Goal: Transaction & Acquisition: Purchase product/service

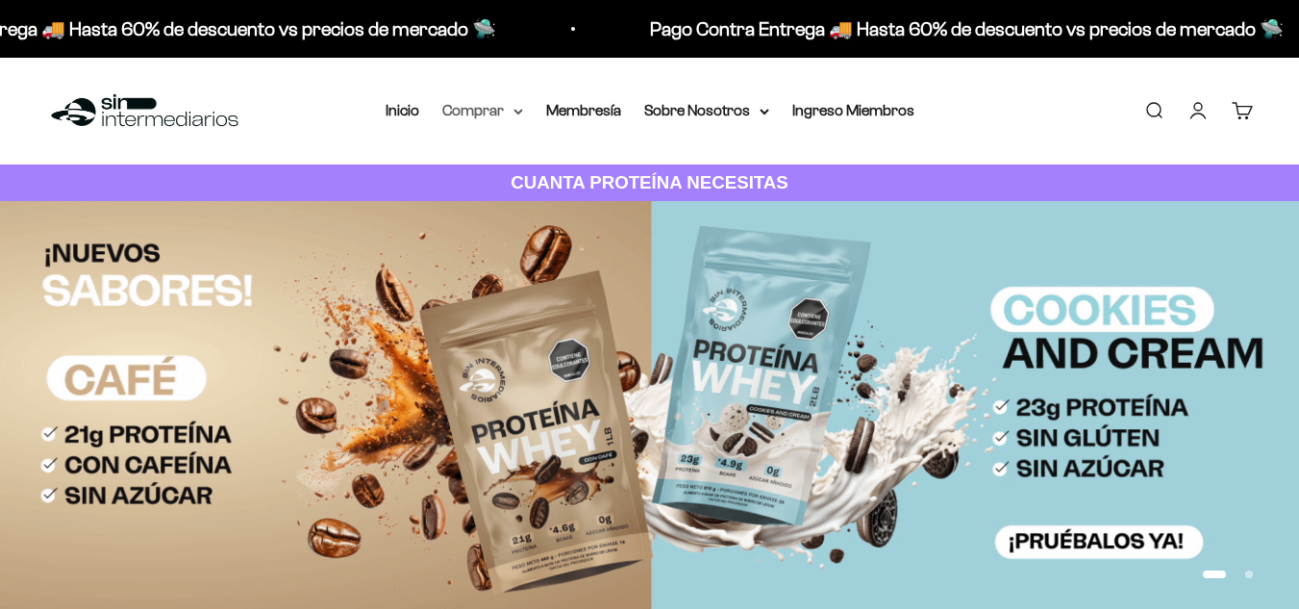
click at [517, 111] on icon at bounding box center [518, 112] width 10 height 7
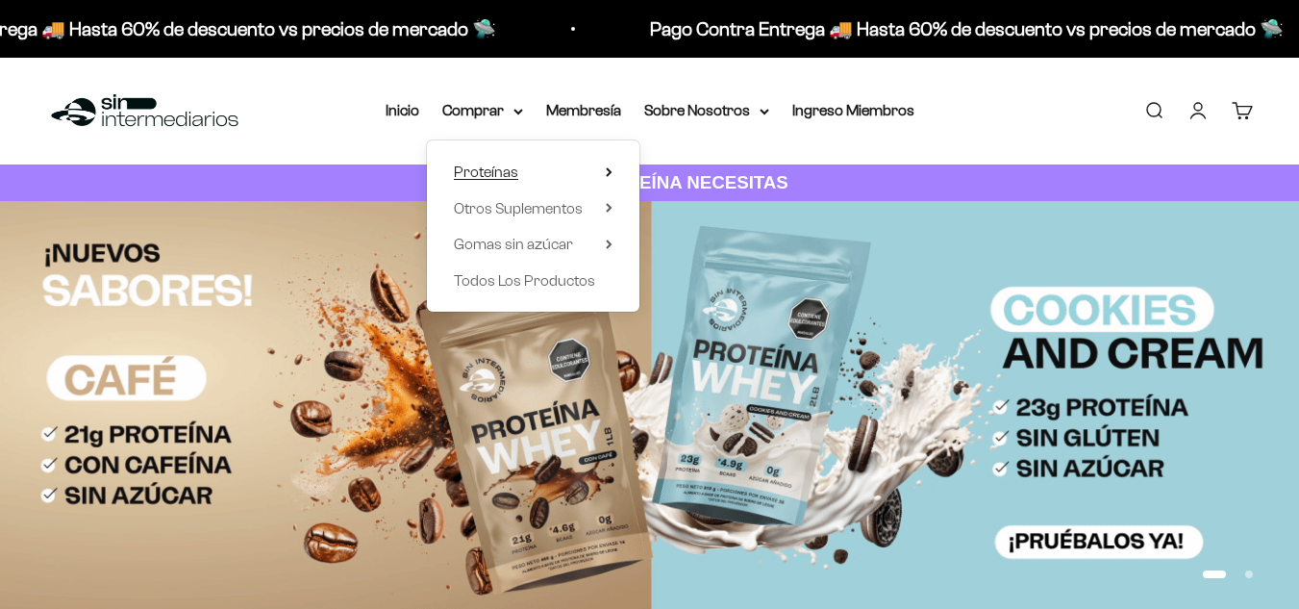
click at [524, 168] on summary "Proteínas" at bounding box center [533, 172] width 159 height 25
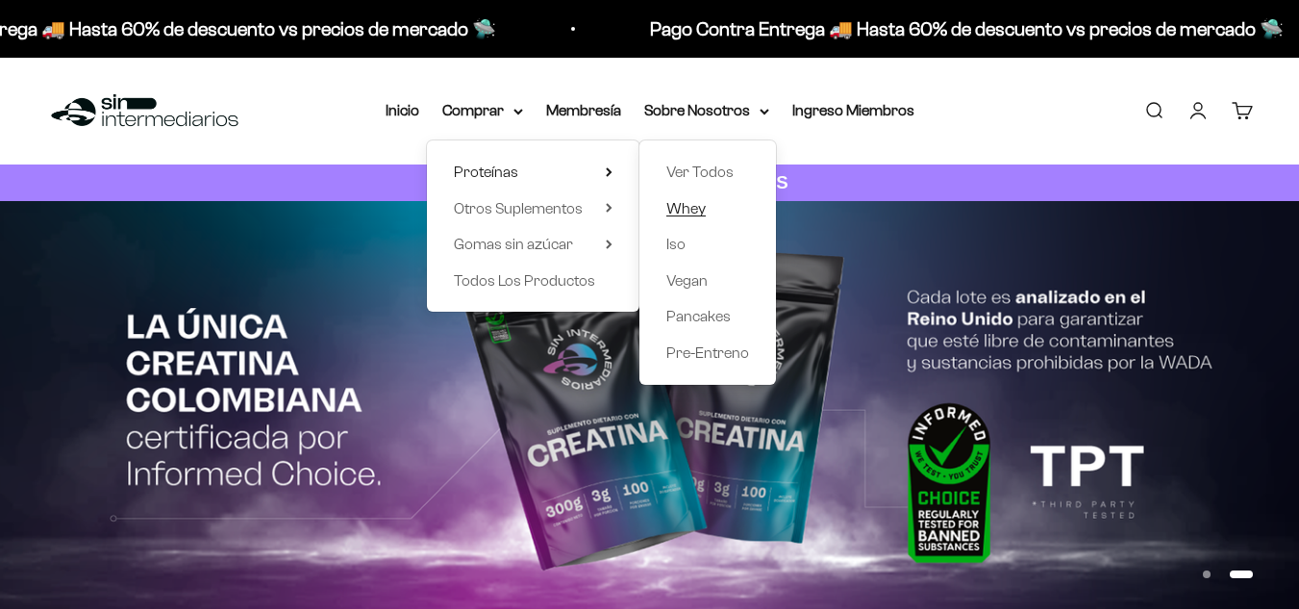
click at [688, 214] on span "Whey" at bounding box center [685, 208] width 39 height 16
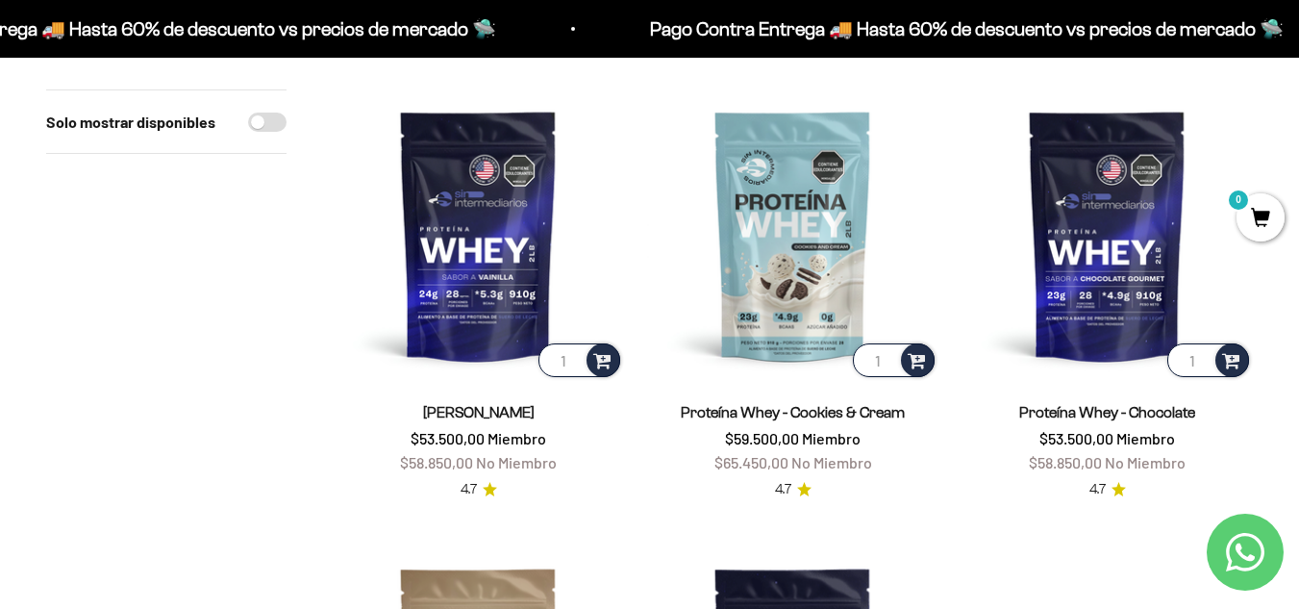
scroll to position [96, 0]
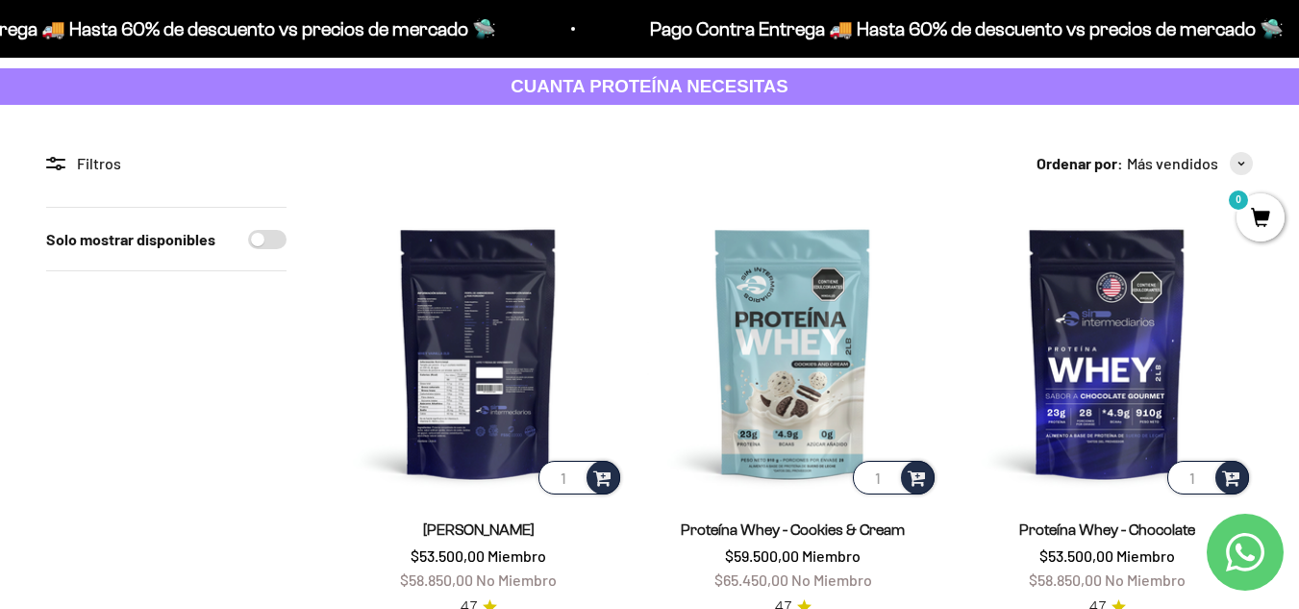
click at [478, 336] on img at bounding box center [478, 352] width 291 height 291
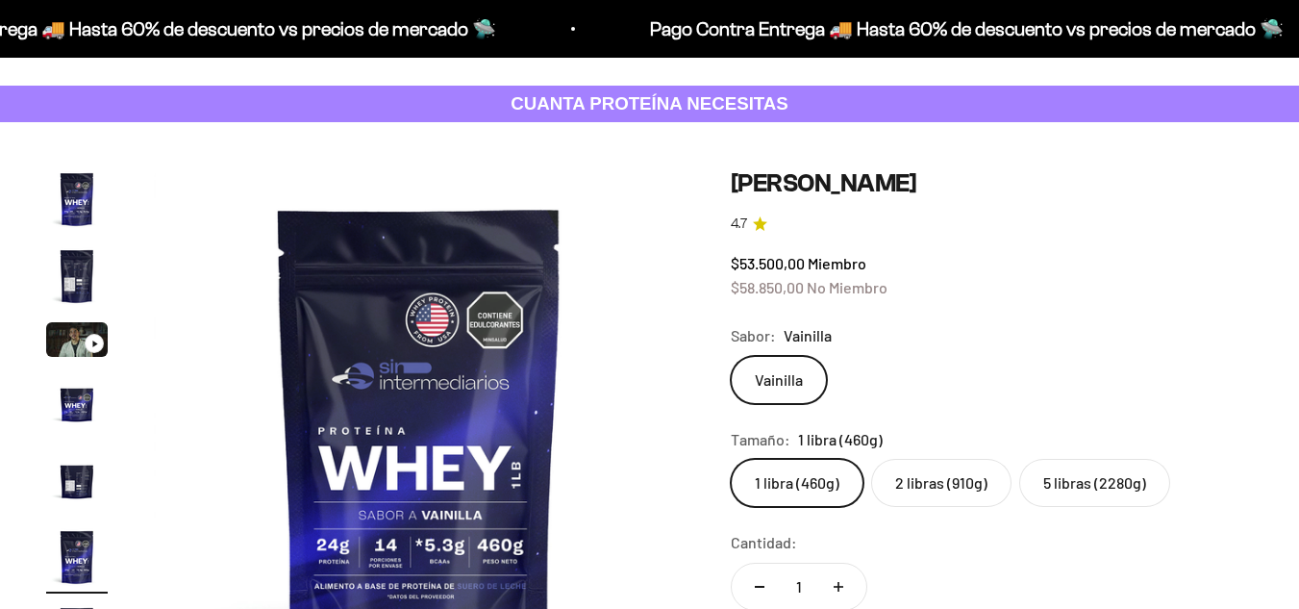
scroll to position [192, 0]
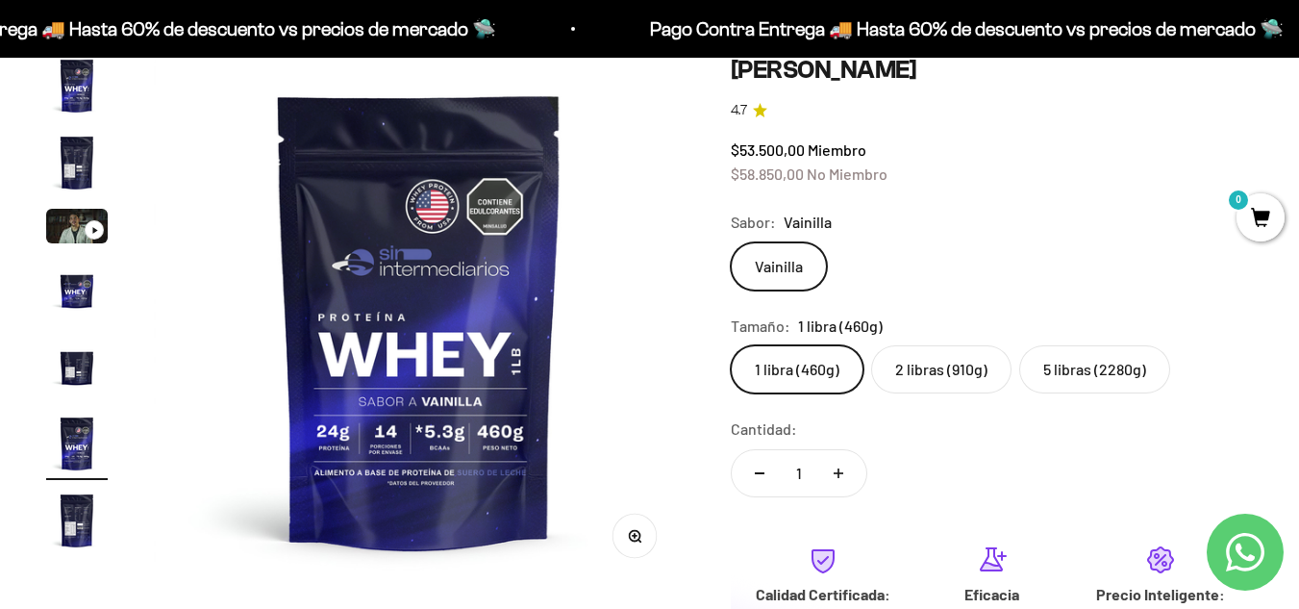
click at [1093, 375] on label "5 libras (2280g)" at bounding box center [1094, 369] width 151 height 48
click at [731, 345] on input "5 libras (2280g)" at bounding box center [730, 344] width 1 height 1
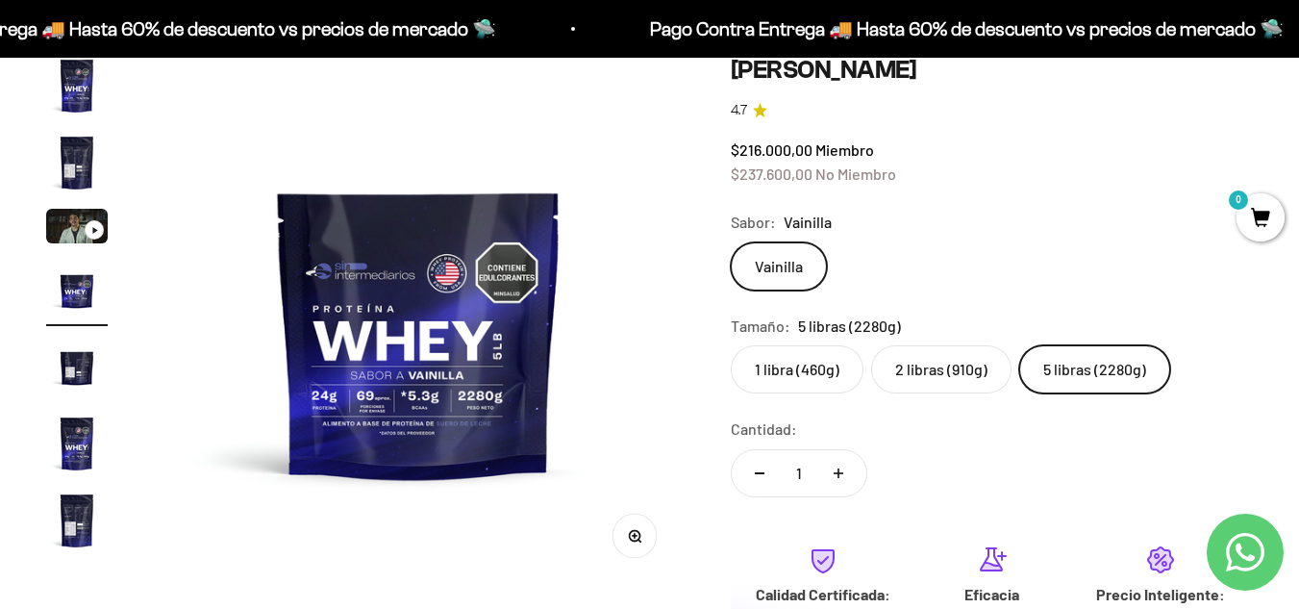
click at [453, 341] on img at bounding box center [419, 320] width 531 height 531
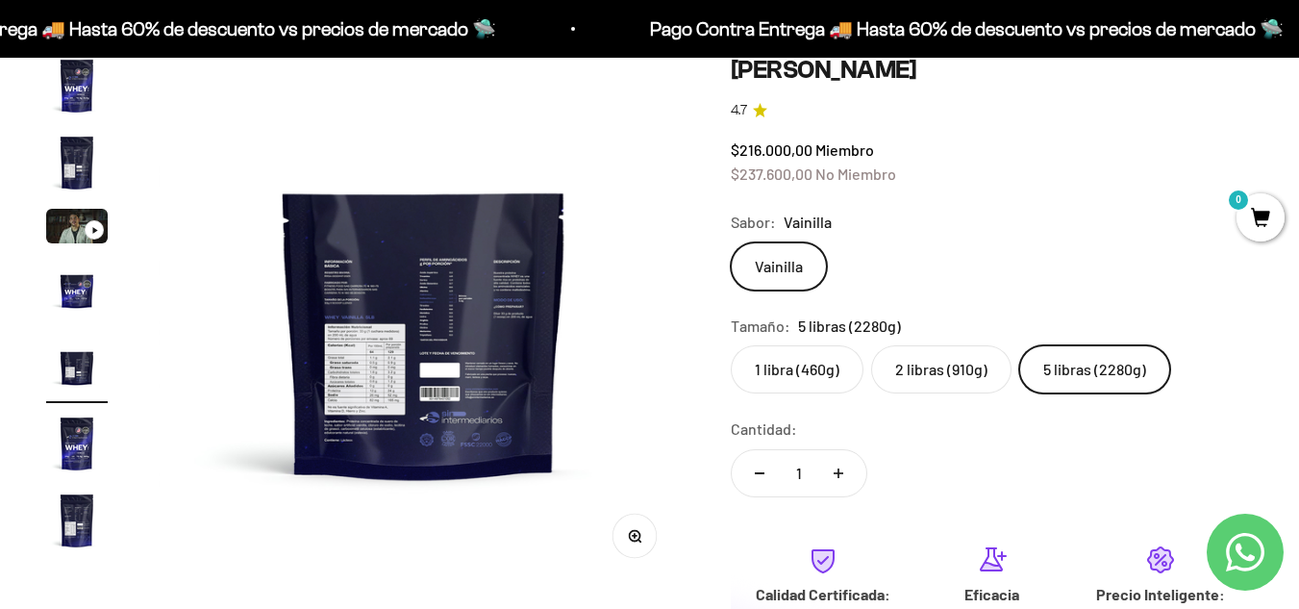
scroll to position [0, 2168]
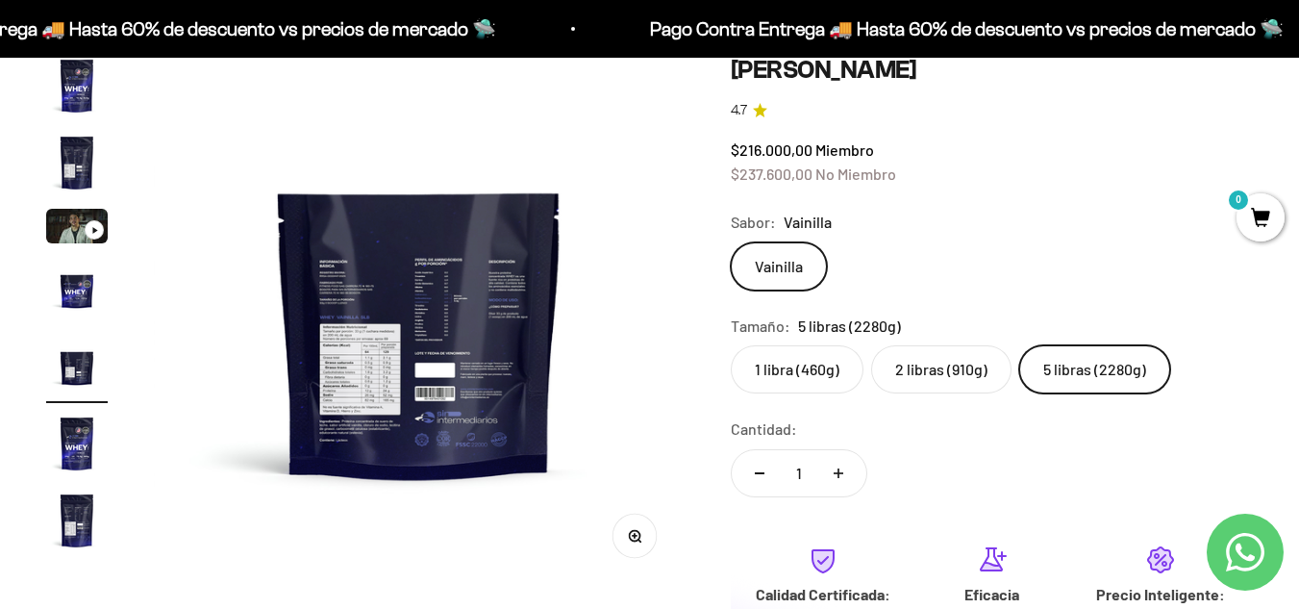
click at [631, 530] on icon "button" at bounding box center [634, 535] width 13 height 13
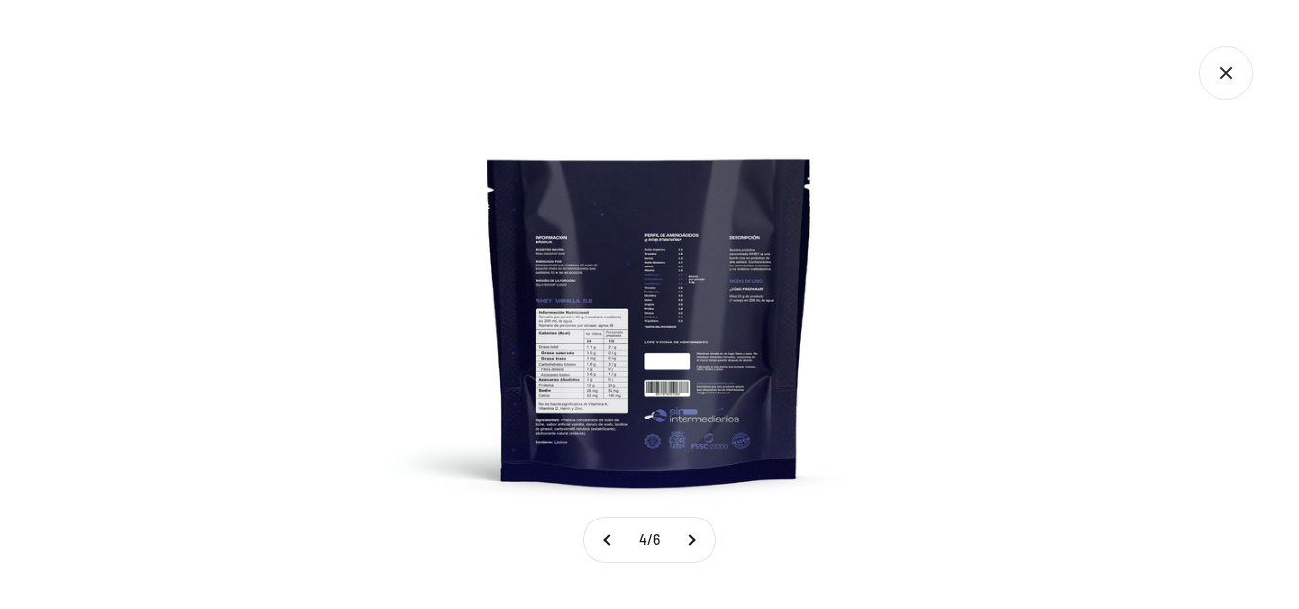
click at [552, 327] on img at bounding box center [649, 304] width 609 height 609
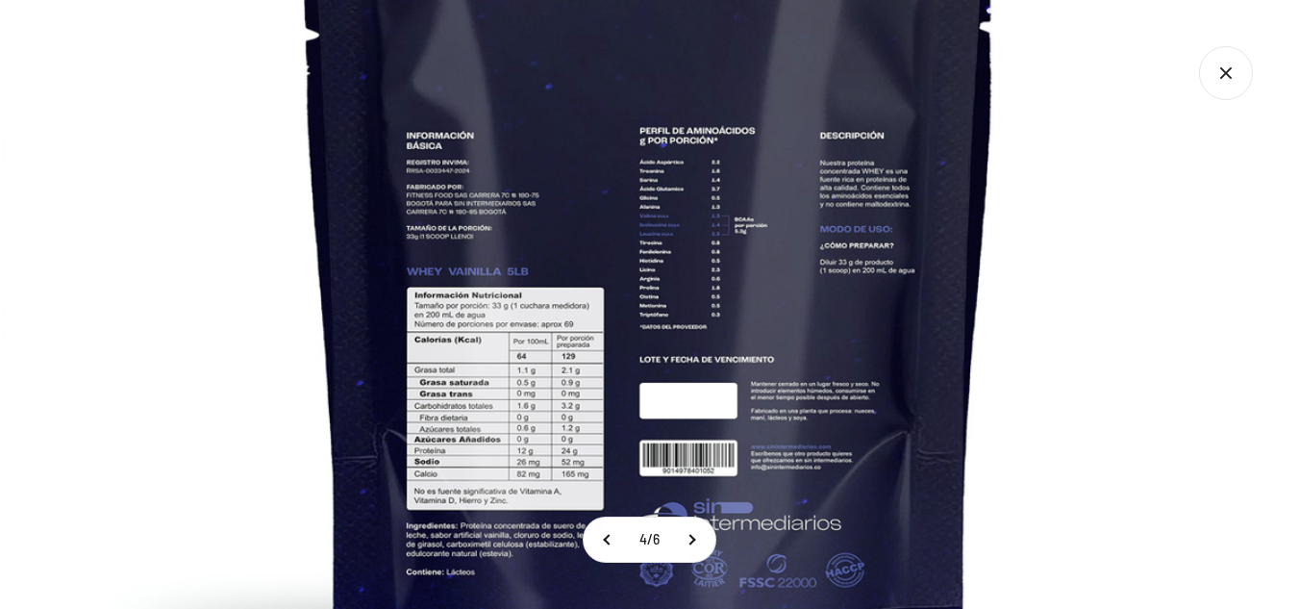
click at [1229, 86] on icon "Cerrar galería" at bounding box center [1226, 73] width 54 height 54
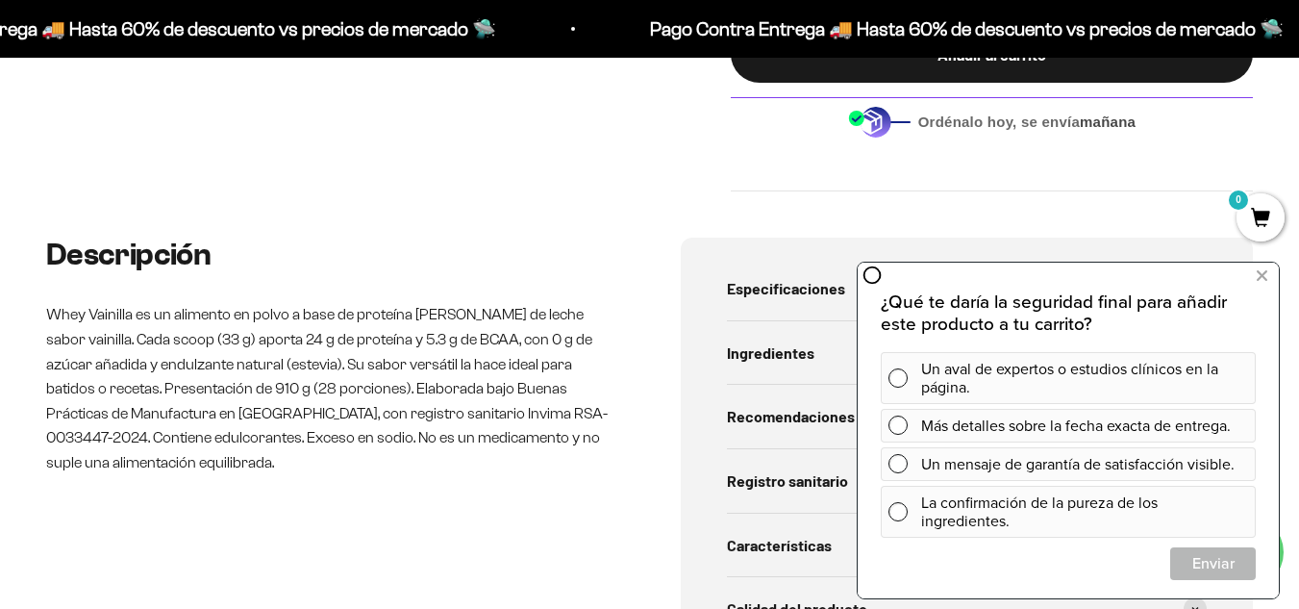
scroll to position [865, 0]
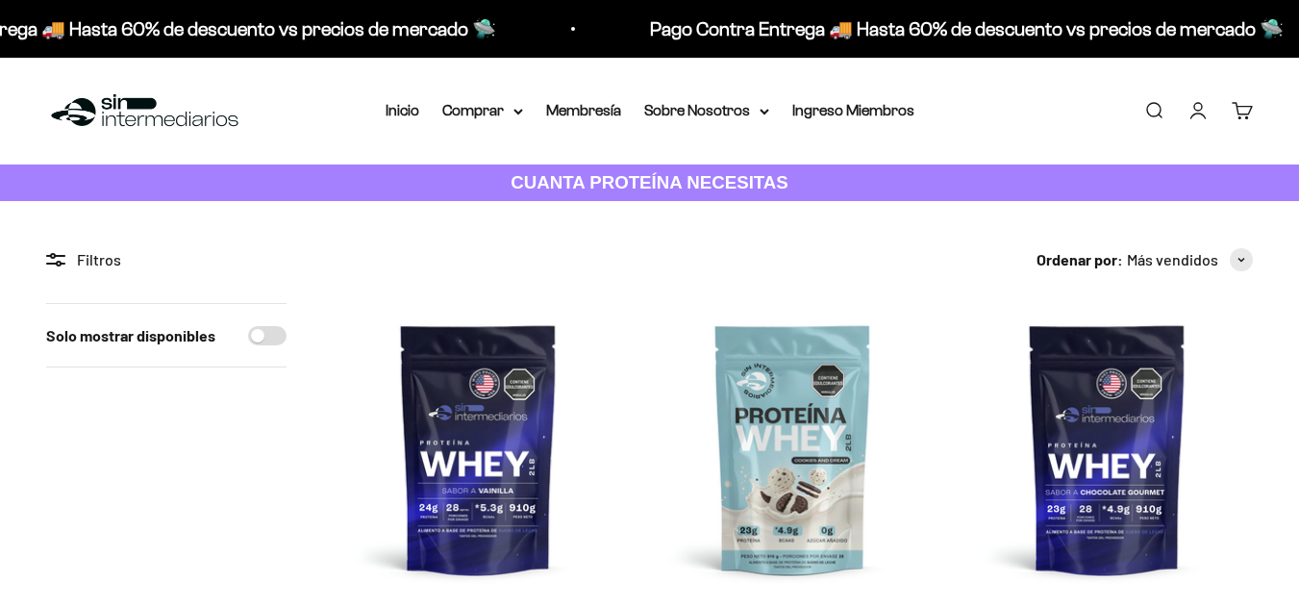
scroll to position [96, 0]
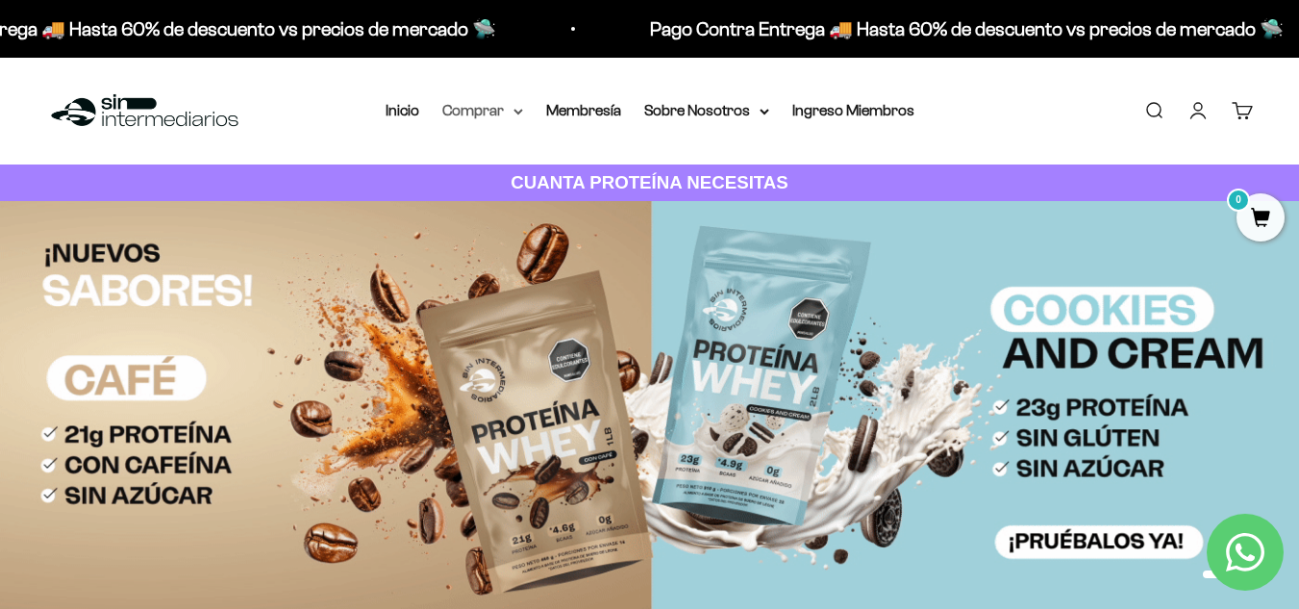
click at [520, 109] on icon at bounding box center [518, 112] width 10 height 7
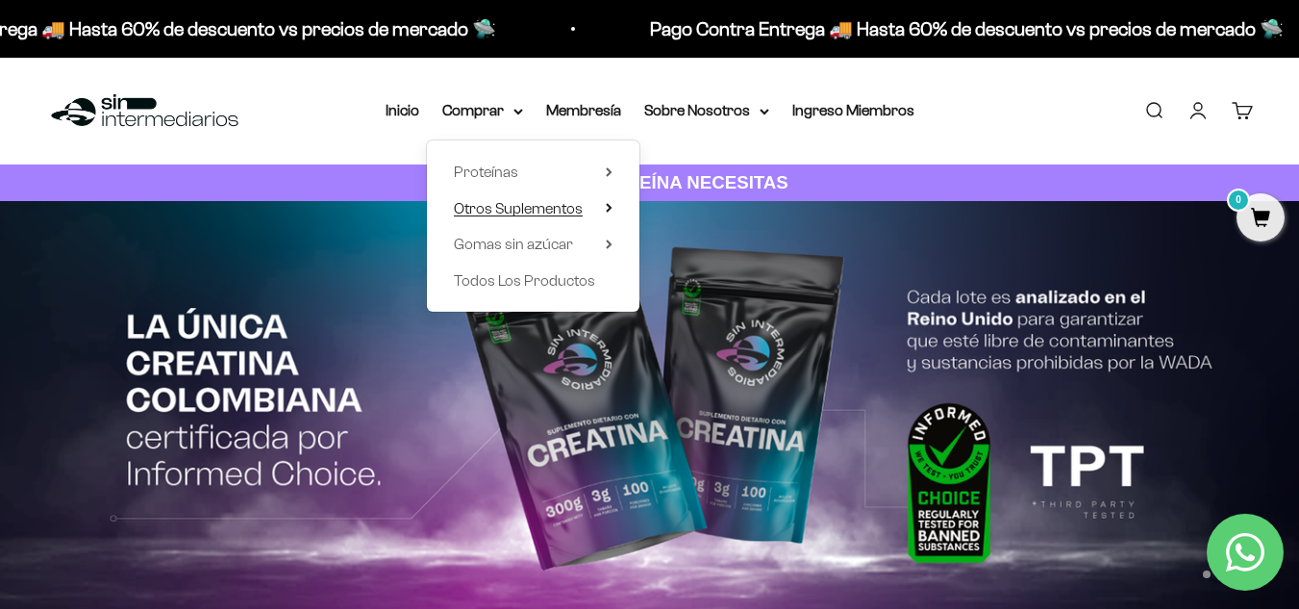
click at [609, 207] on icon at bounding box center [609, 208] width 4 height 8
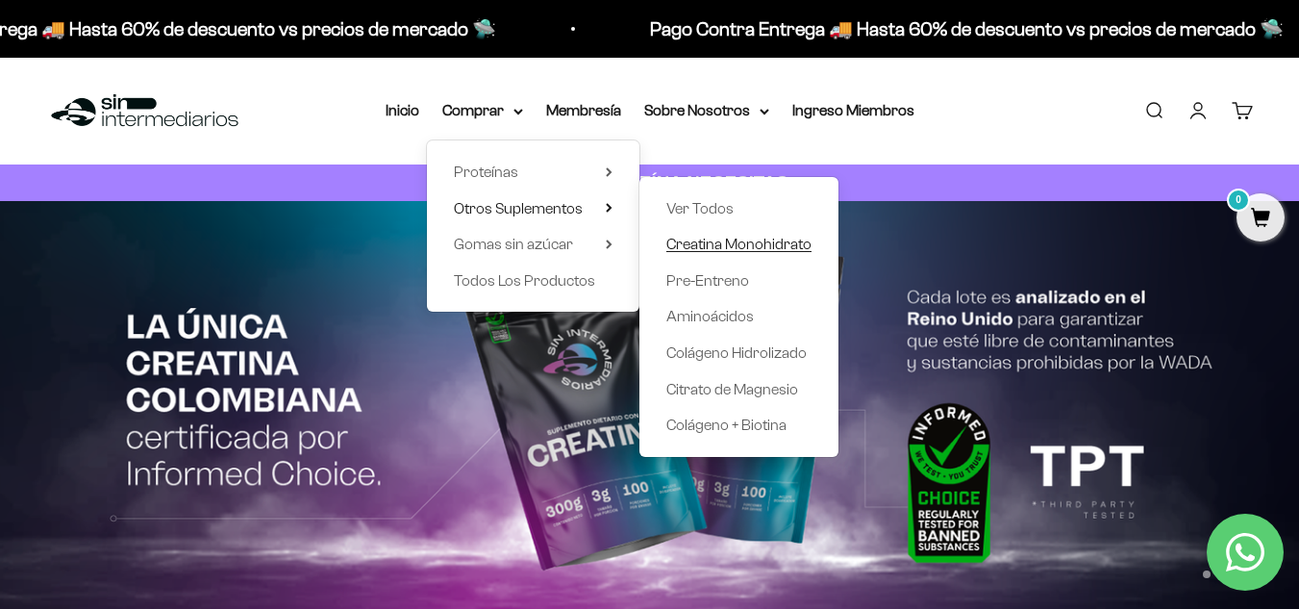
click at [747, 237] on span "Creatina Monohidrato" at bounding box center [738, 244] width 145 height 16
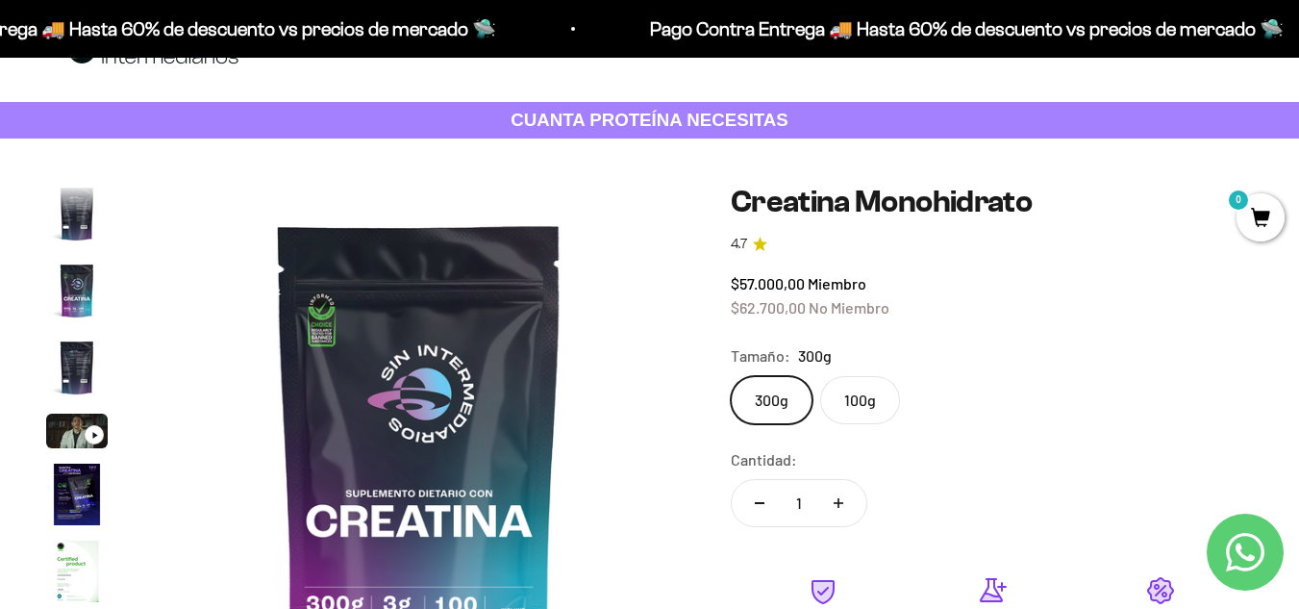
scroll to position [96, 0]
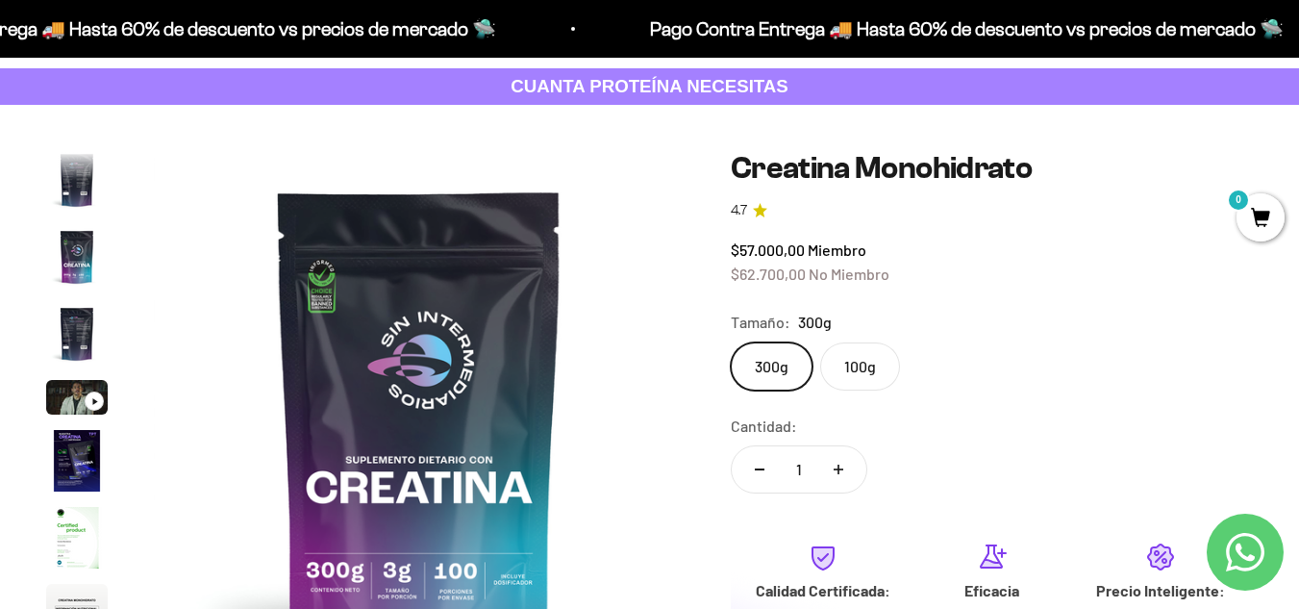
click at [853, 360] on label "100g" at bounding box center [860, 366] width 80 height 48
click at [731, 342] on input "100g" at bounding box center [730, 341] width 1 height 1
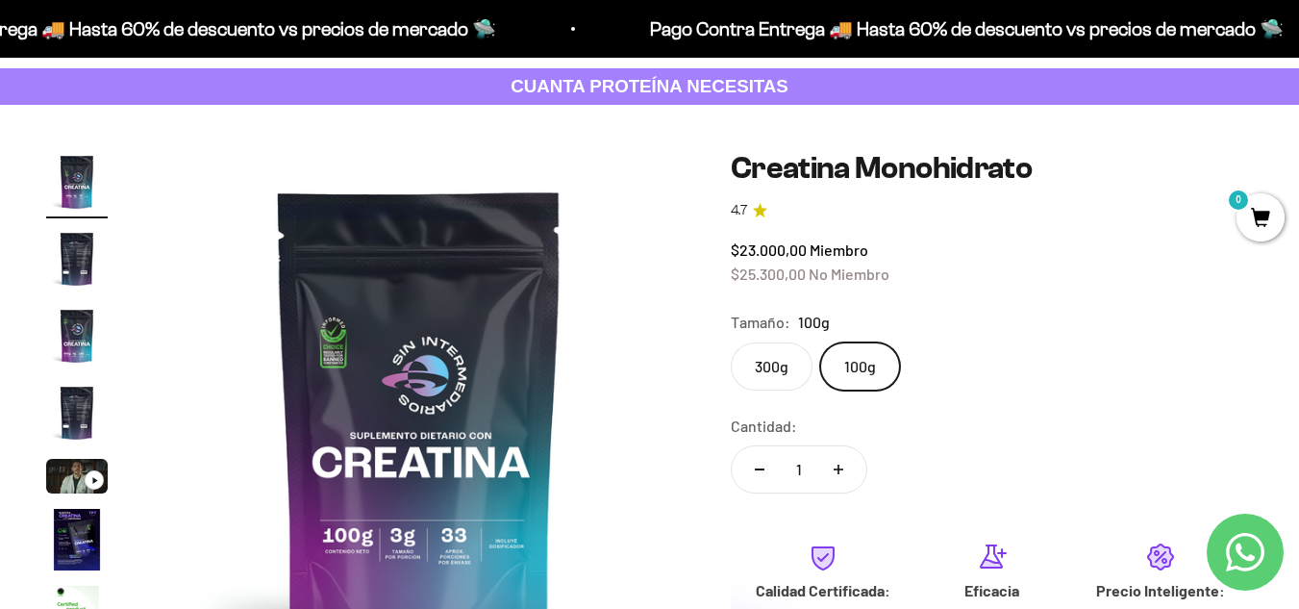
click at [738, 353] on label "300g" at bounding box center [772, 366] width 82 height 48
click at [731, 342] on input "300g" at bounding box center [730, 341] width 1 height 1
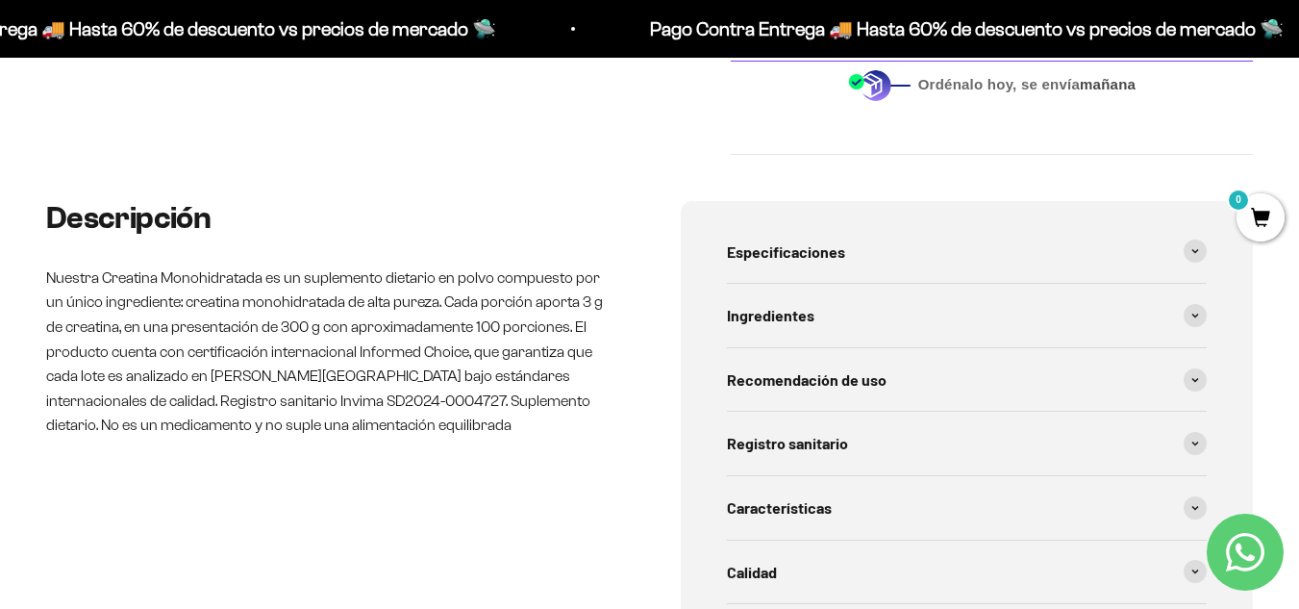
scroll to position [865, 0]
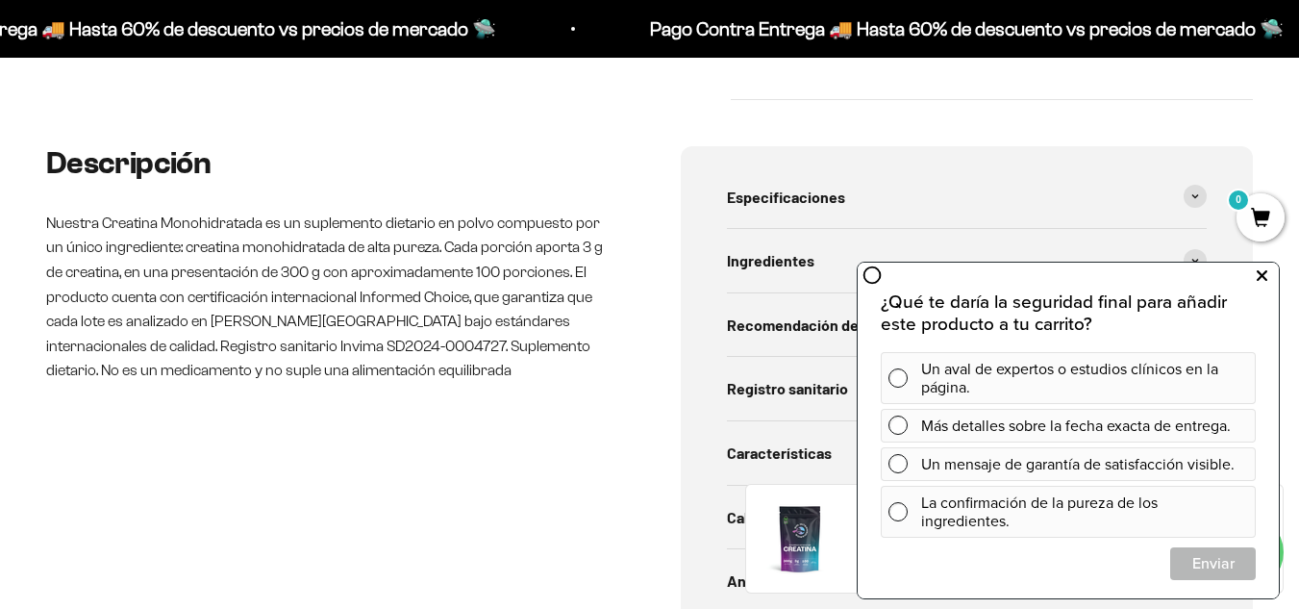
click at [1259, 278] on icon at bounding box center [1262, 275] width 11 height 25
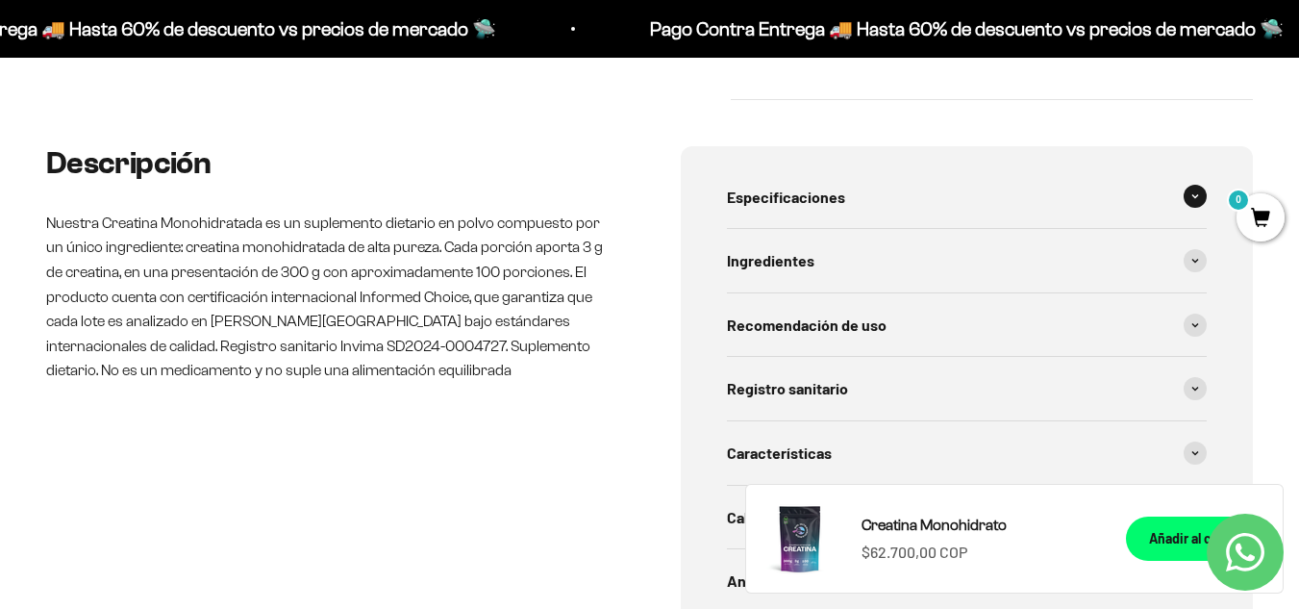
click at [1202, 196] on span at bounding box center [1194, 196] width 23 height 23
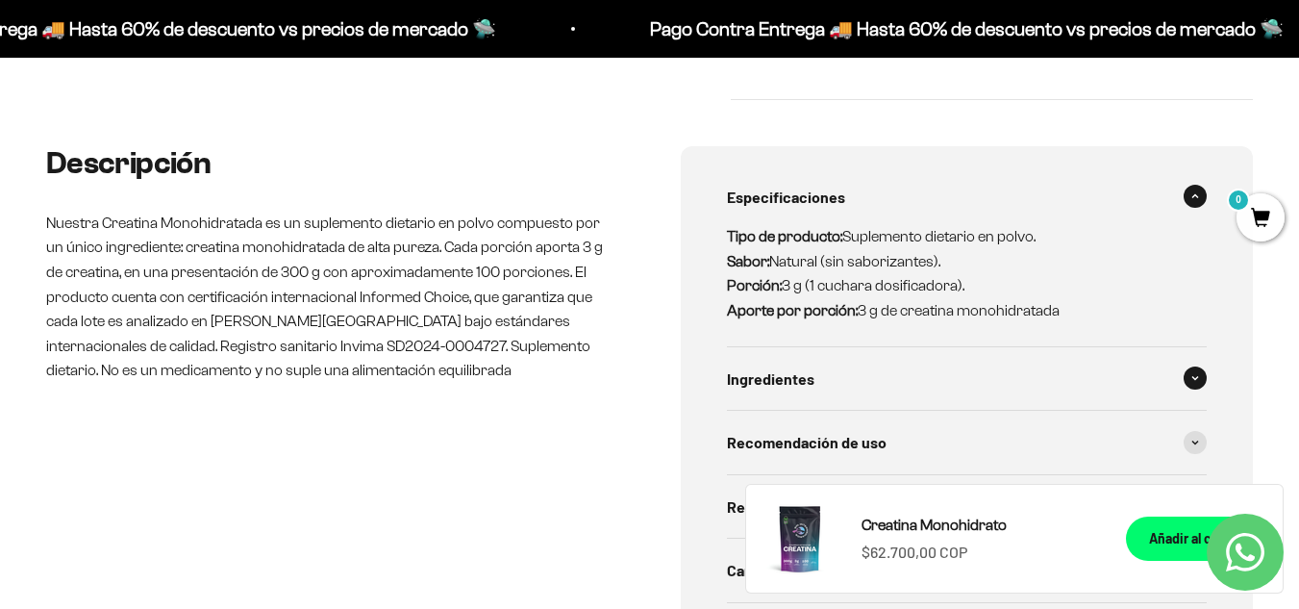
click at [1185, 375] on span at bounding box center [1194, 377] width 23 height 23
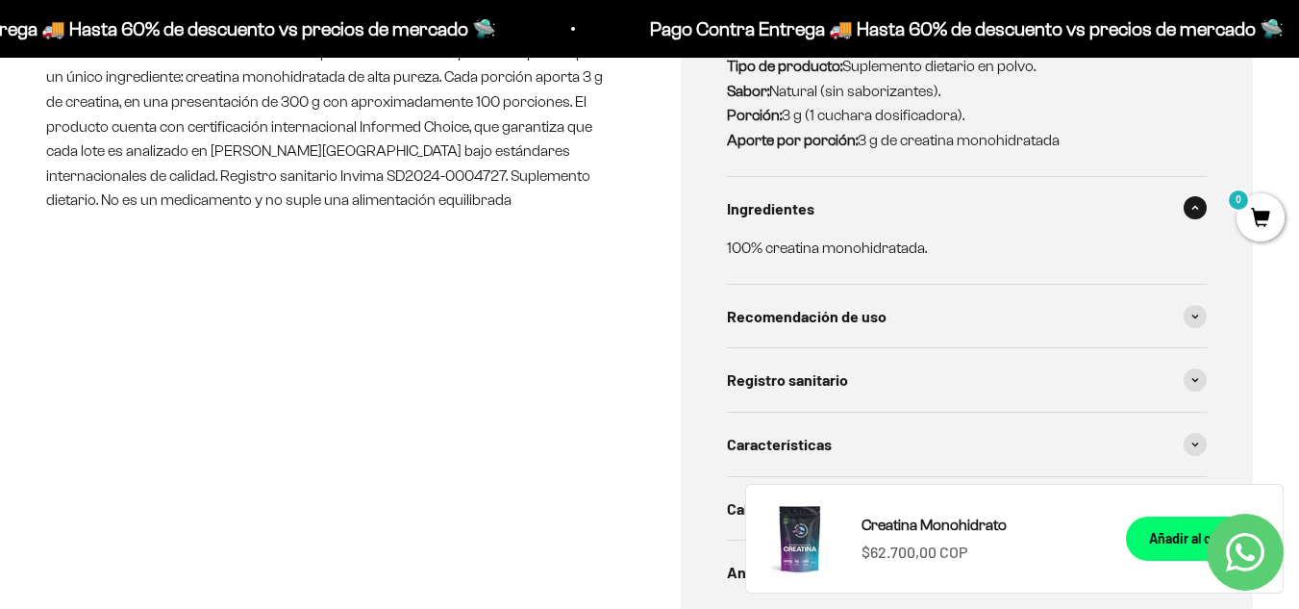
scroll to position [1058, 0]
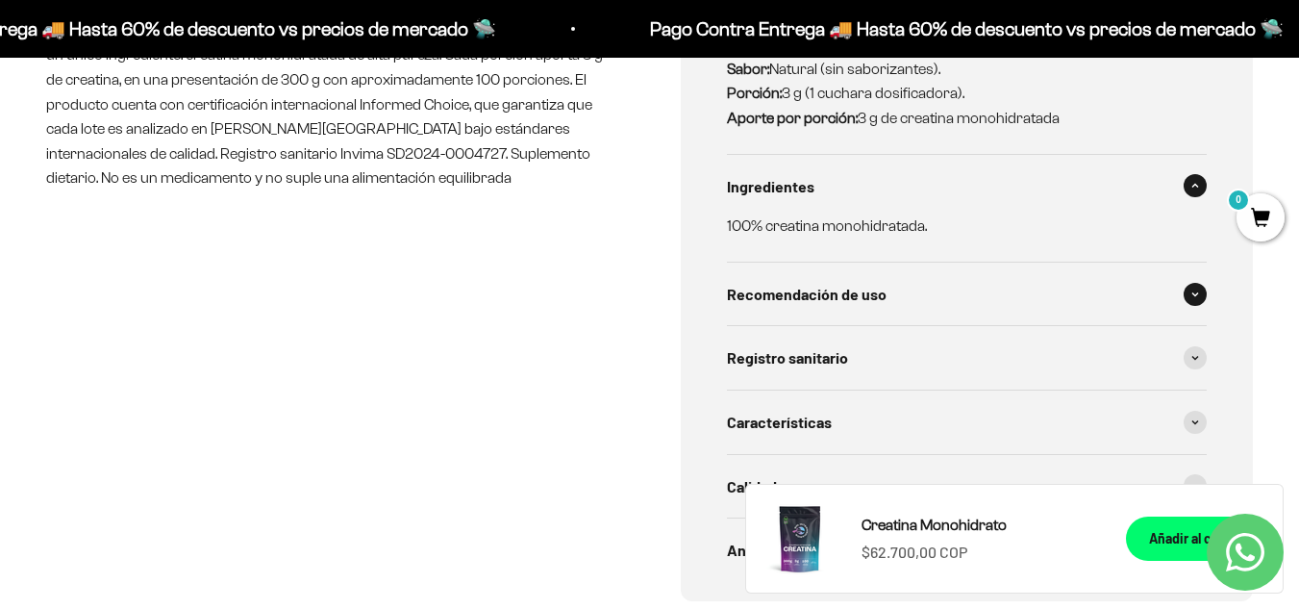
click at [1197, 293] on icon at bounding box center [1195, 293] width 6 height 3
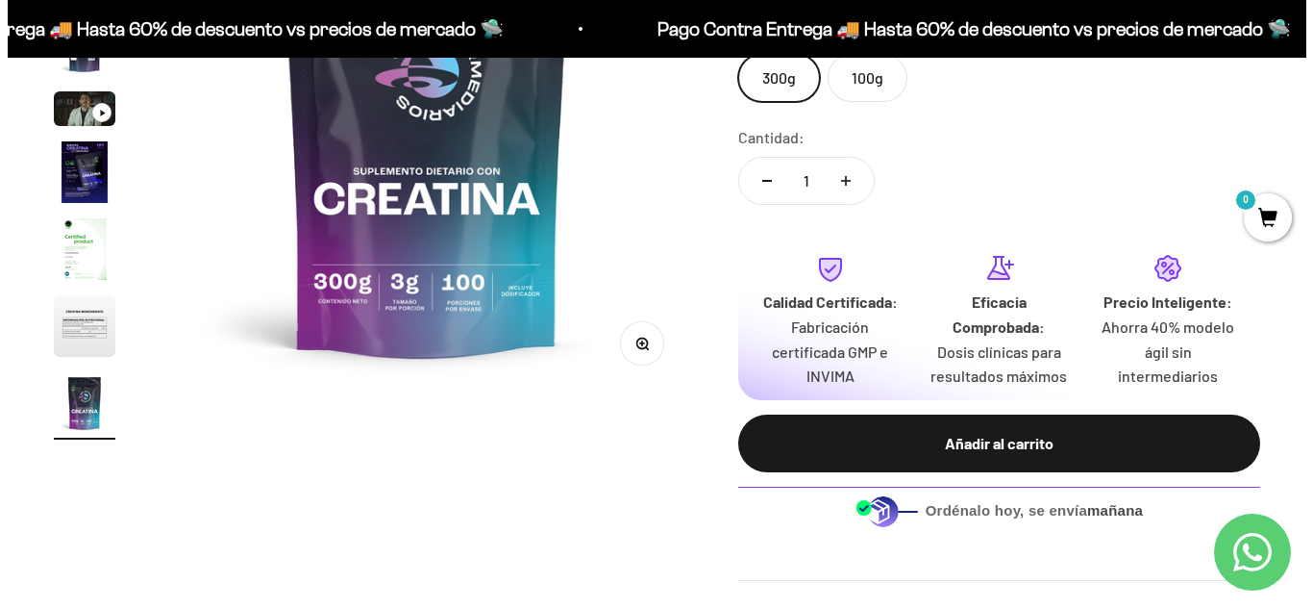
scroll to position [0, 0]
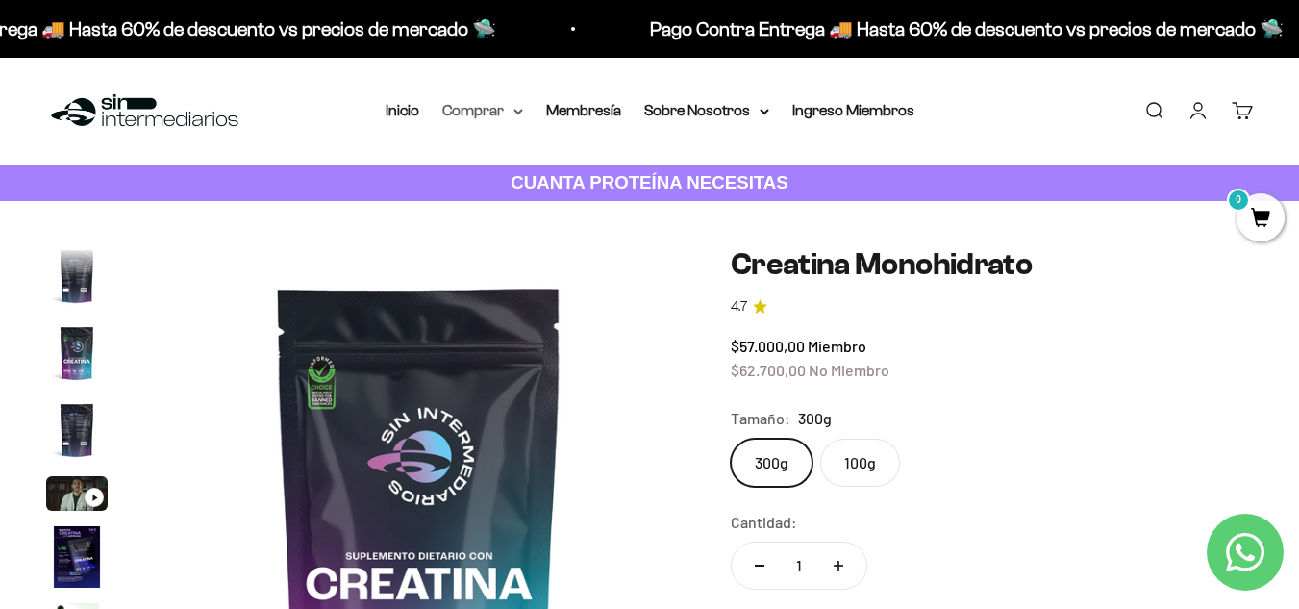
click at [510, 112] on summary "Comprar" at bounding box center [482, 110] width 81 height 25
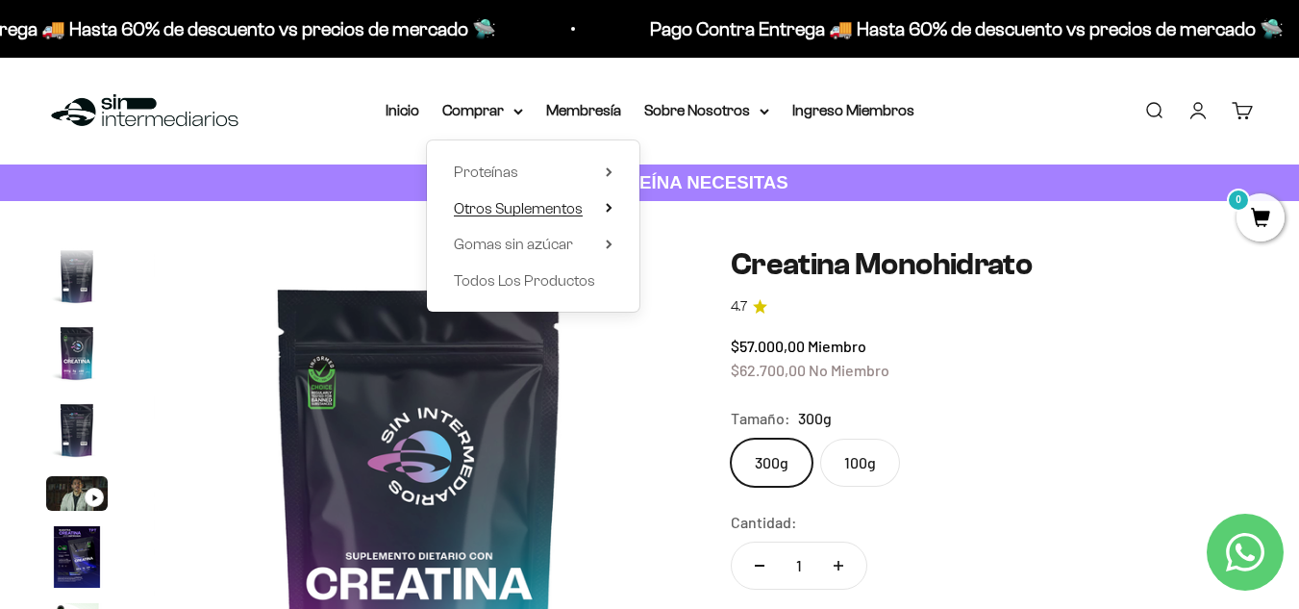
click at [570, 204] on span "Otros Suplementos" at bounding box center [518, 208] width 129 height 16
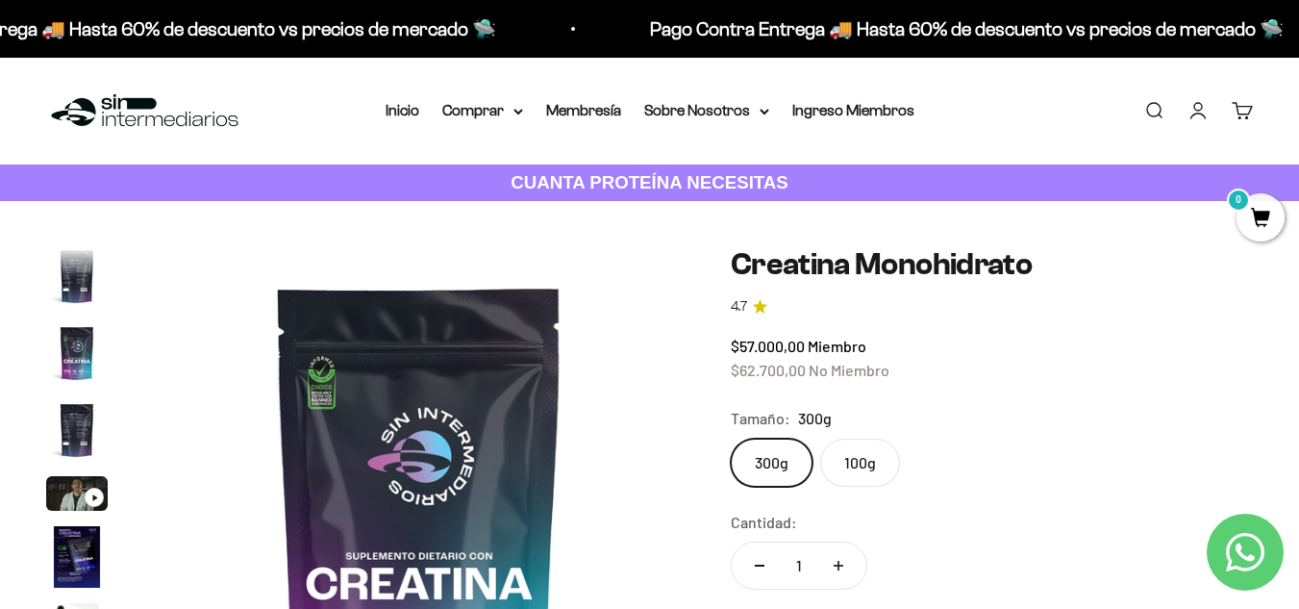
click at [1163, 119] on link "Buscar" at bounding box center [1153, 110] width 21 height 21
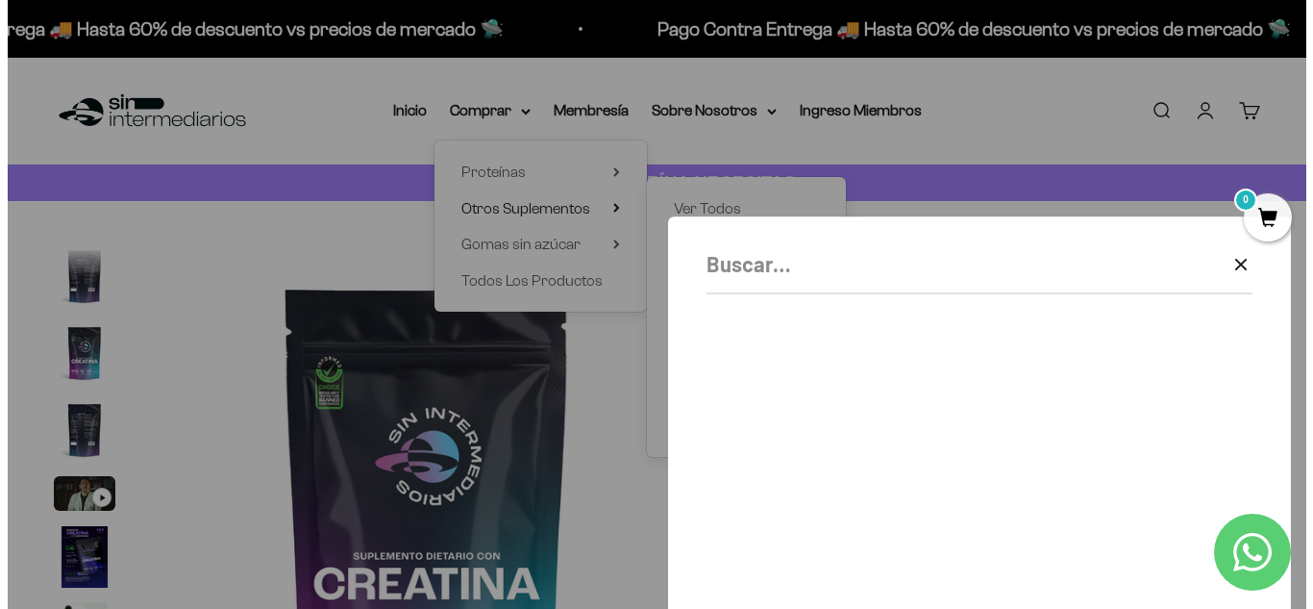
scroll to position [0, 4400]
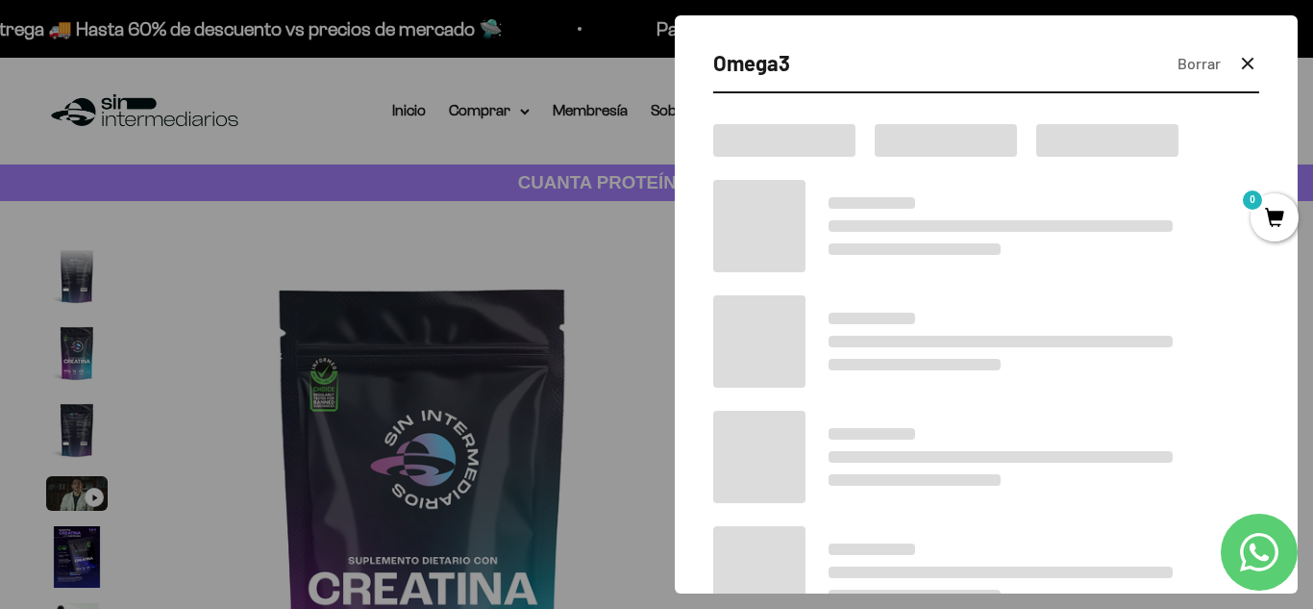
type input "Omega3"
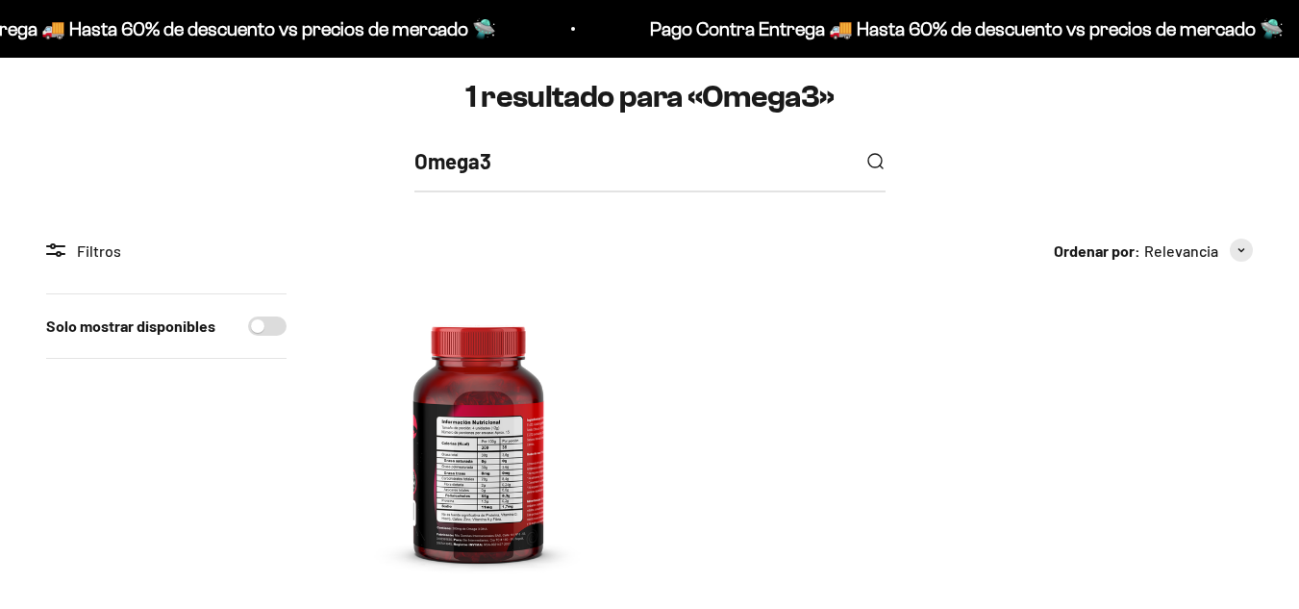
scroll to position [288, 0]
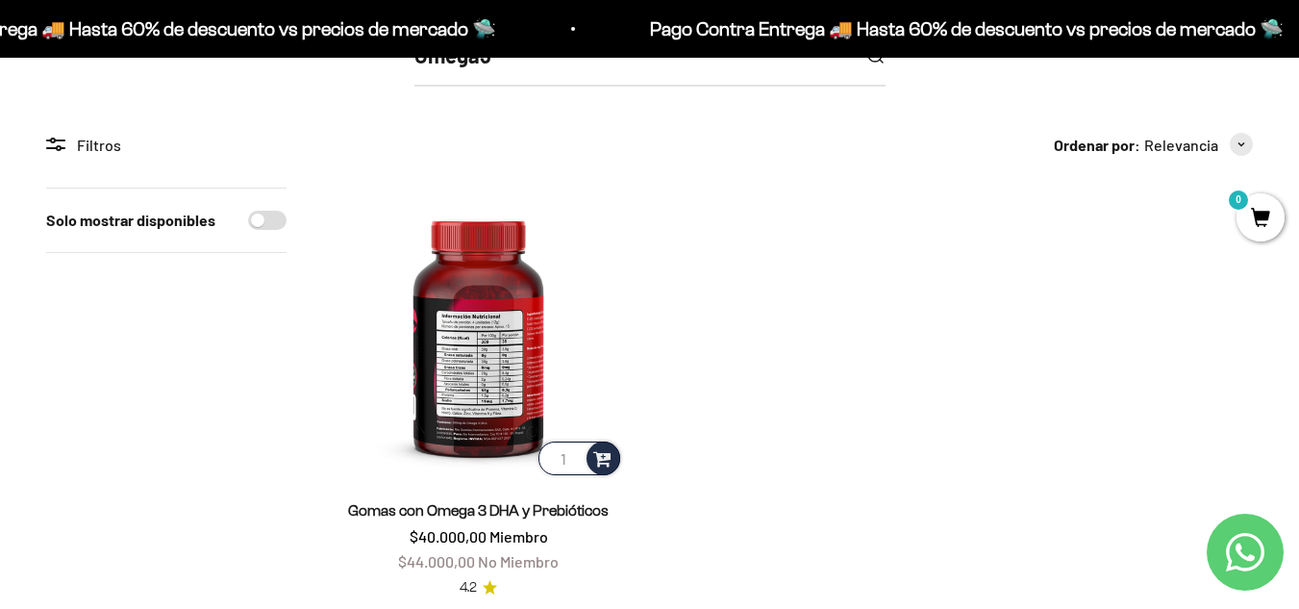
click at [502, 337] on img at bounding box center [478, 332] width 291 height 291
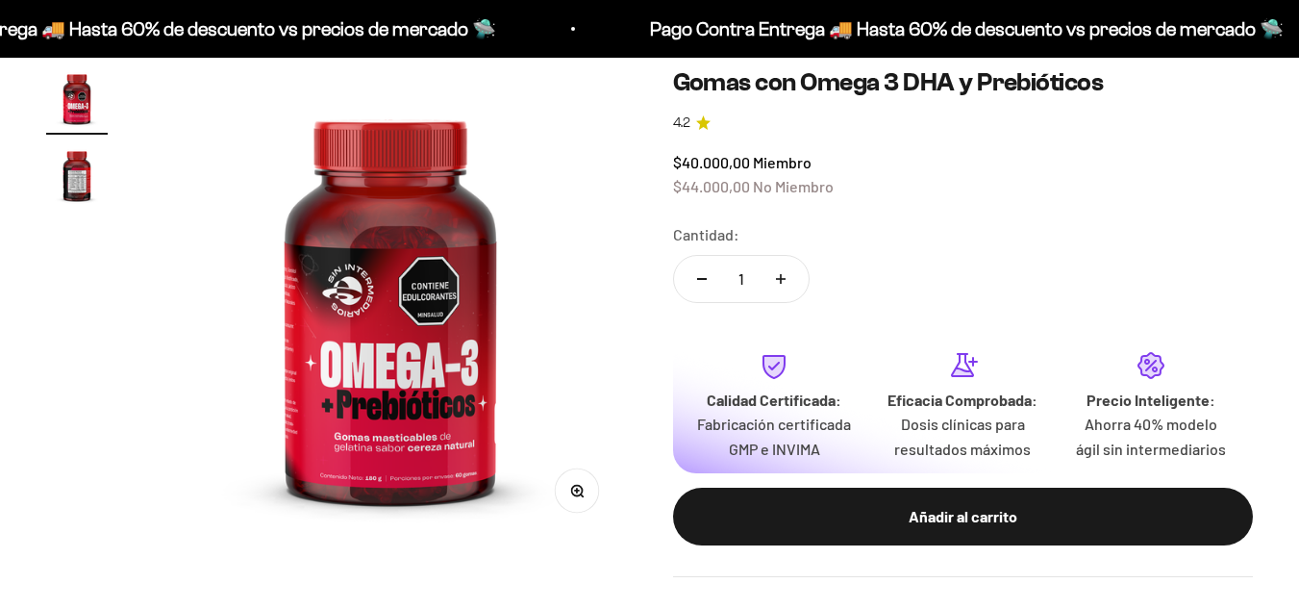
scroll to position [192, 0]
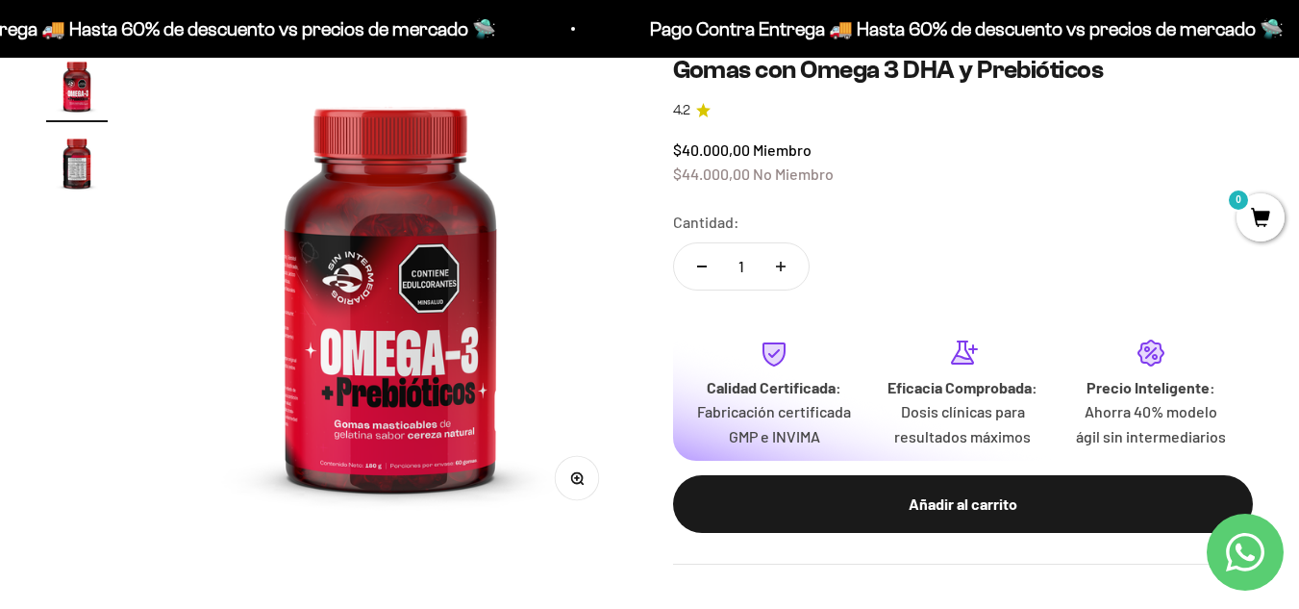
click at [453, 414] on img at bounding box center [390, 291] width 473 height 473
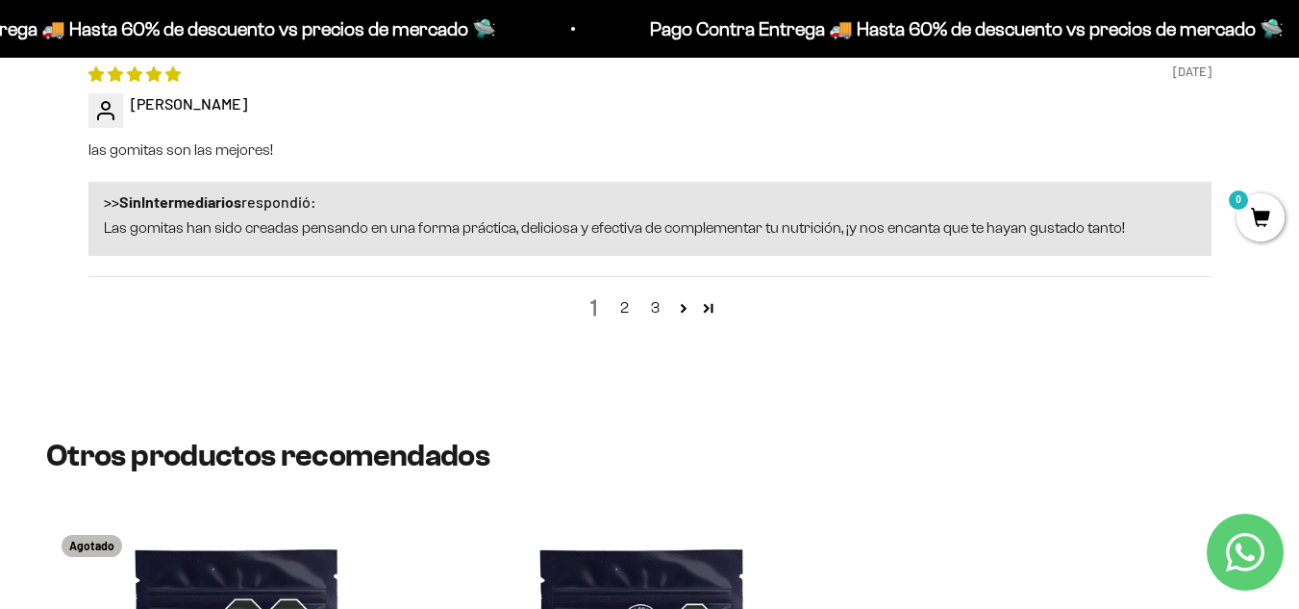
scroll to position [2596, 0]
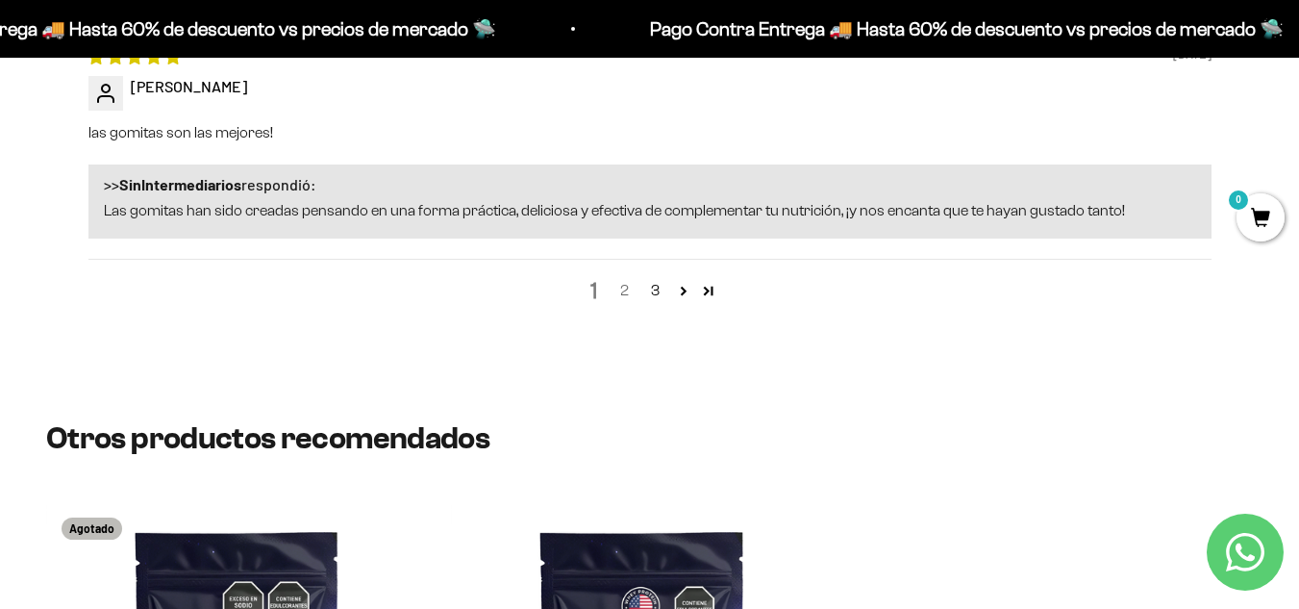
click at [628, 283] on link "2" at bounding box center [625, 290] width 31 height 23
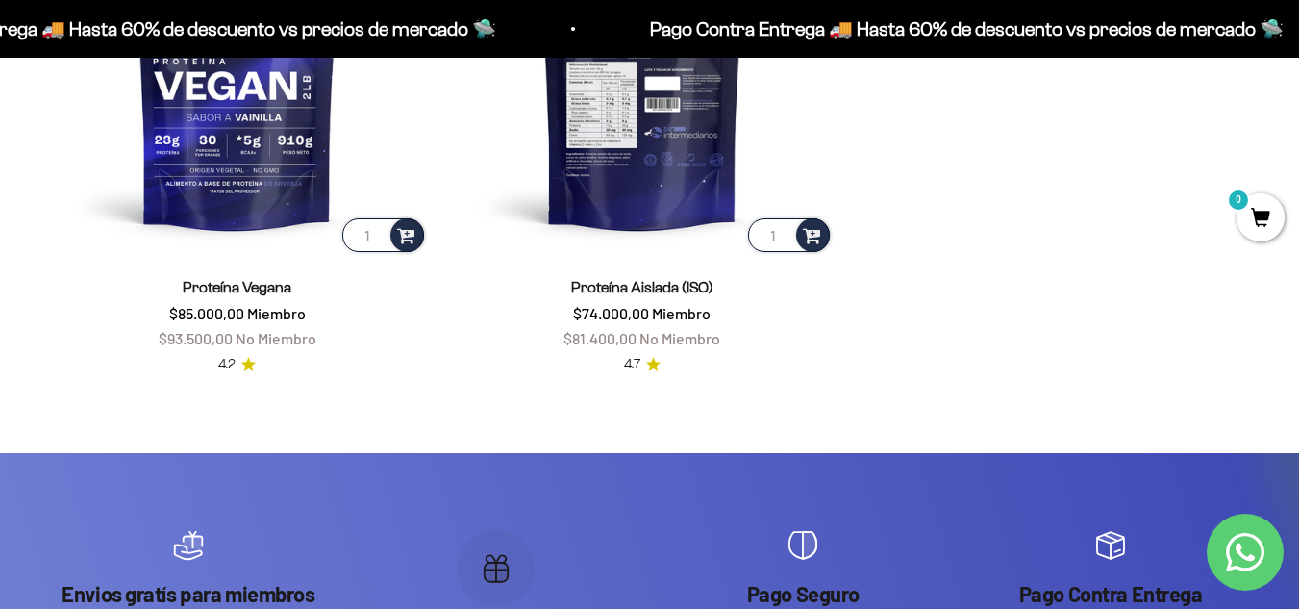
scroll to position [3428, 0]
